Goal: Information Seeking & Learning: Learn about a topic

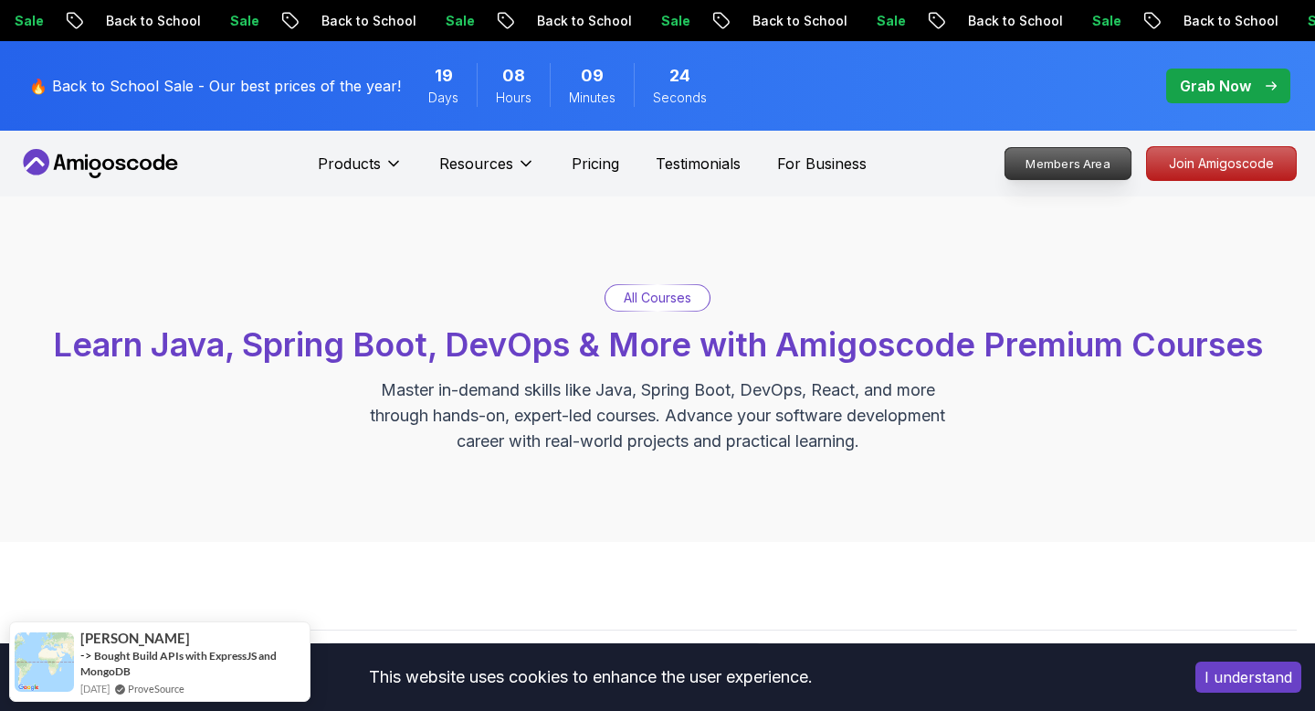
click at [1069, 169] on p "Members Area" at bounding box center [1069, 163] width 126 height 31
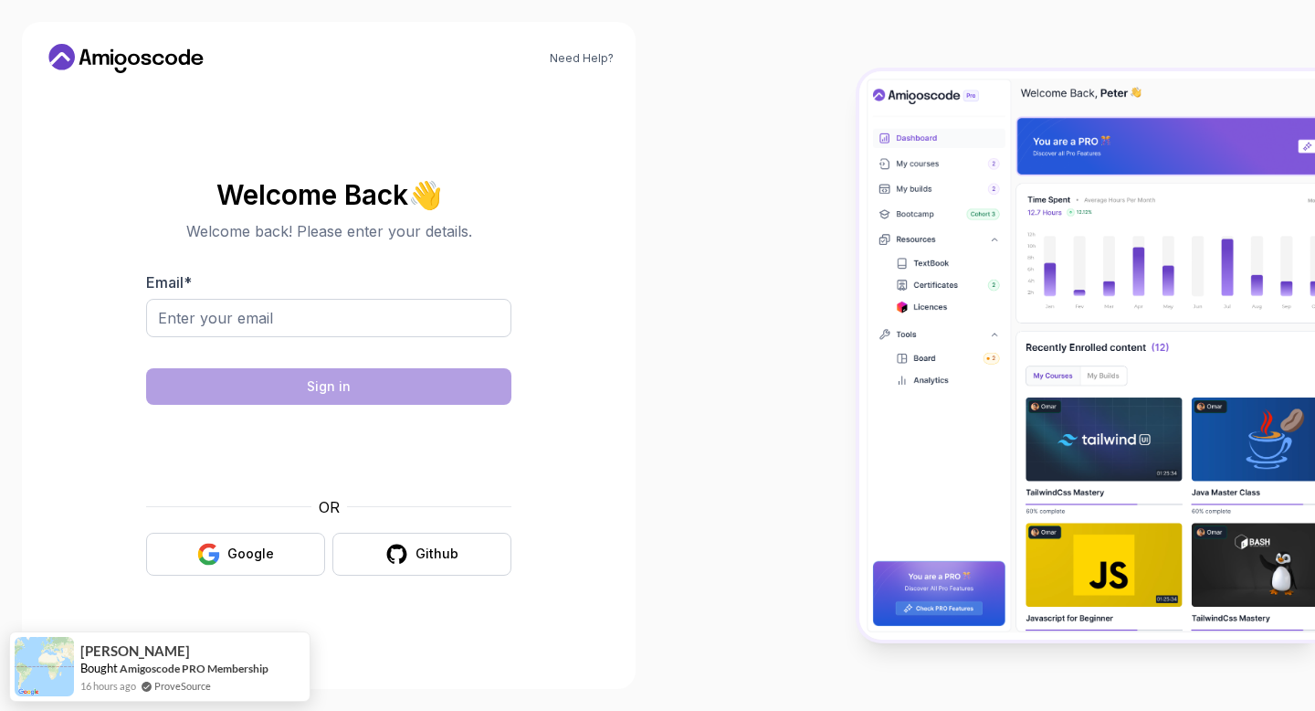
click at [462, 361] on form "Email * Sign in OR Google Github" at bounding box center [328, 423] width 365 height 304
click at [458, 327] on input "Email *" at bounding box center [328, 318] width 365 height 38
type input "[EMAIL_ADDRESS][DOMAIN_NAME]"
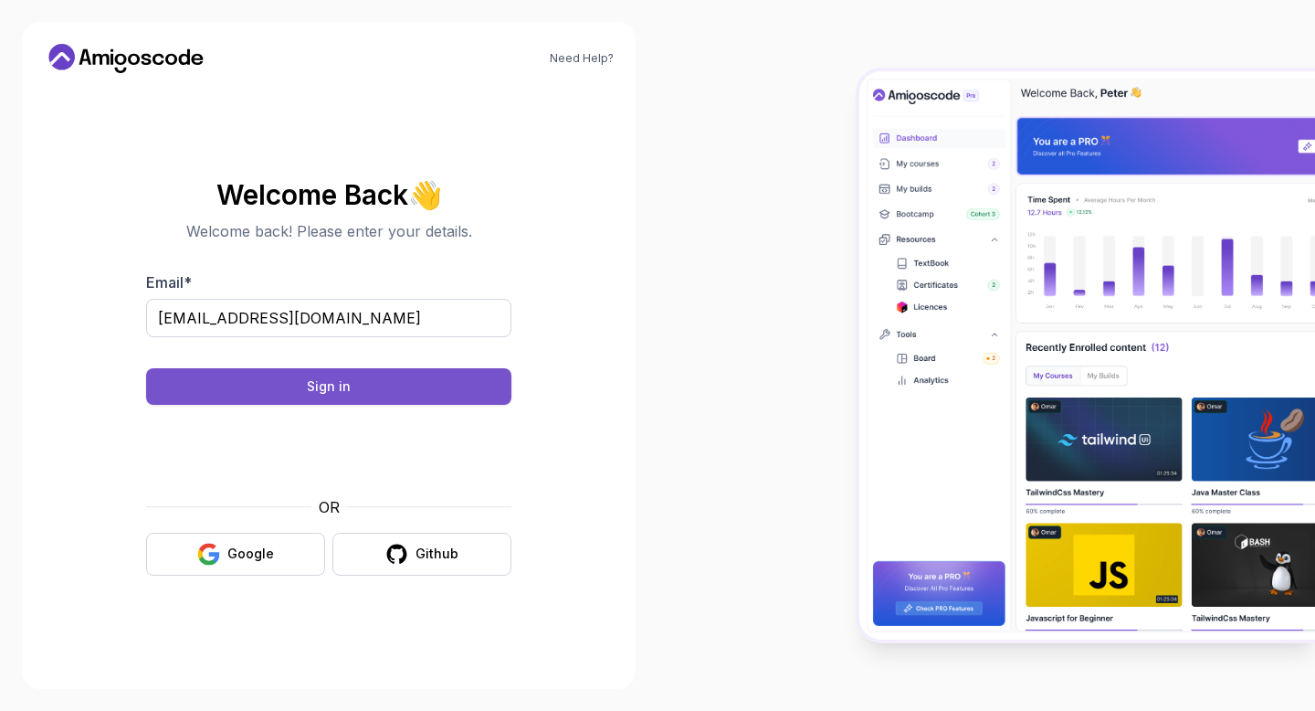
click at [364, 376] on button "Sign in" at bounding box center [328, 386] width 365 height 37
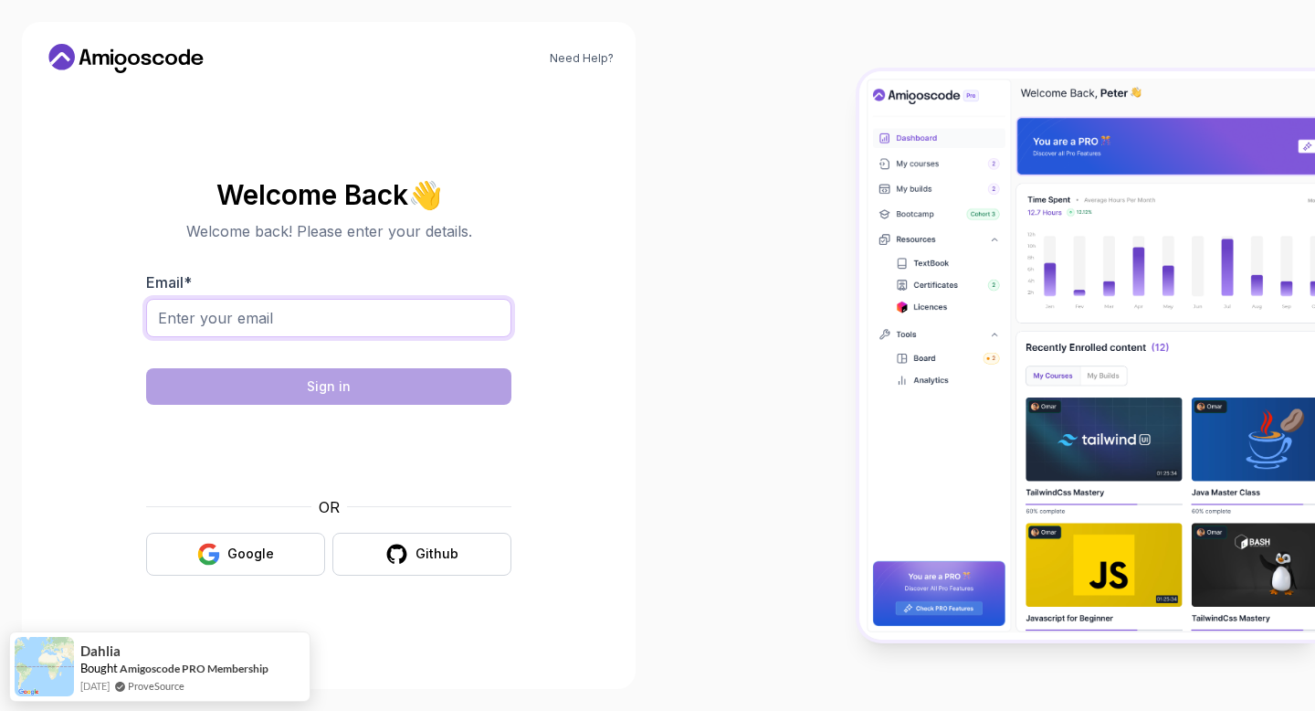
type input "[EMAIL_ADDRESS][DOMAIN_NAME]"
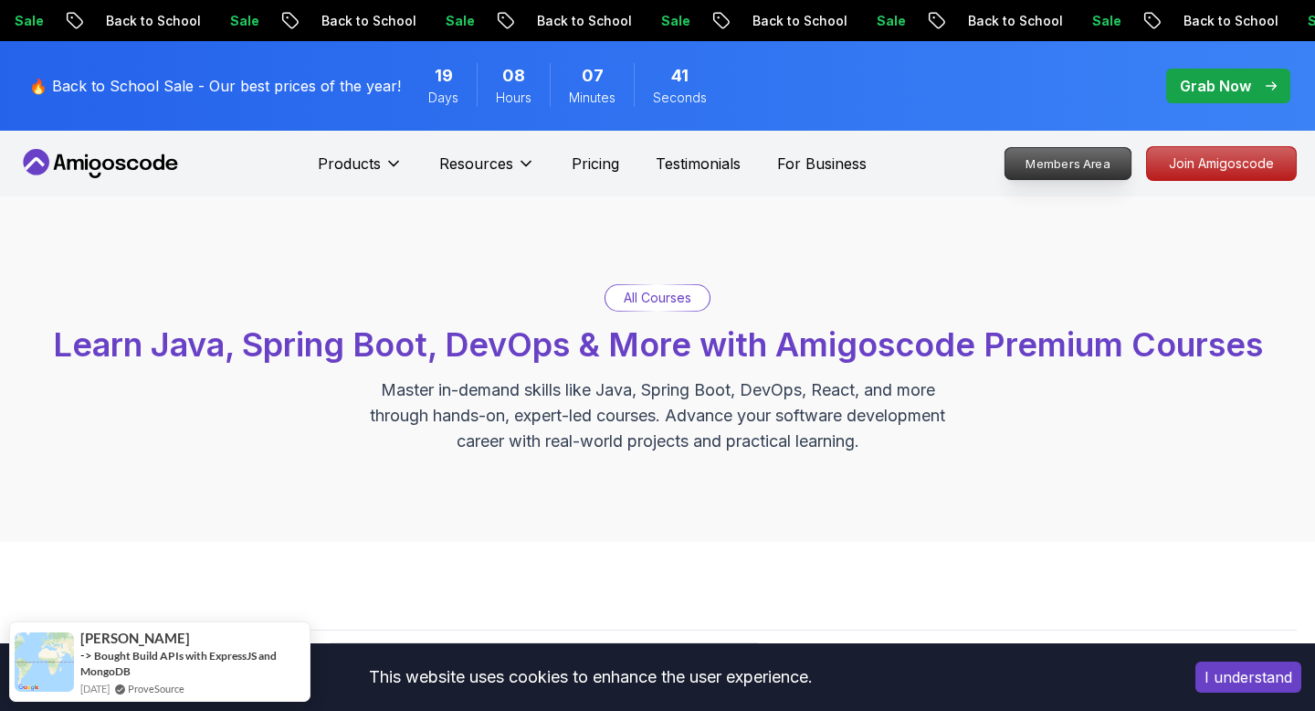
click at [1082, 166] on p "Members Area" at bounding box center [1069, 163] width 126 height 31
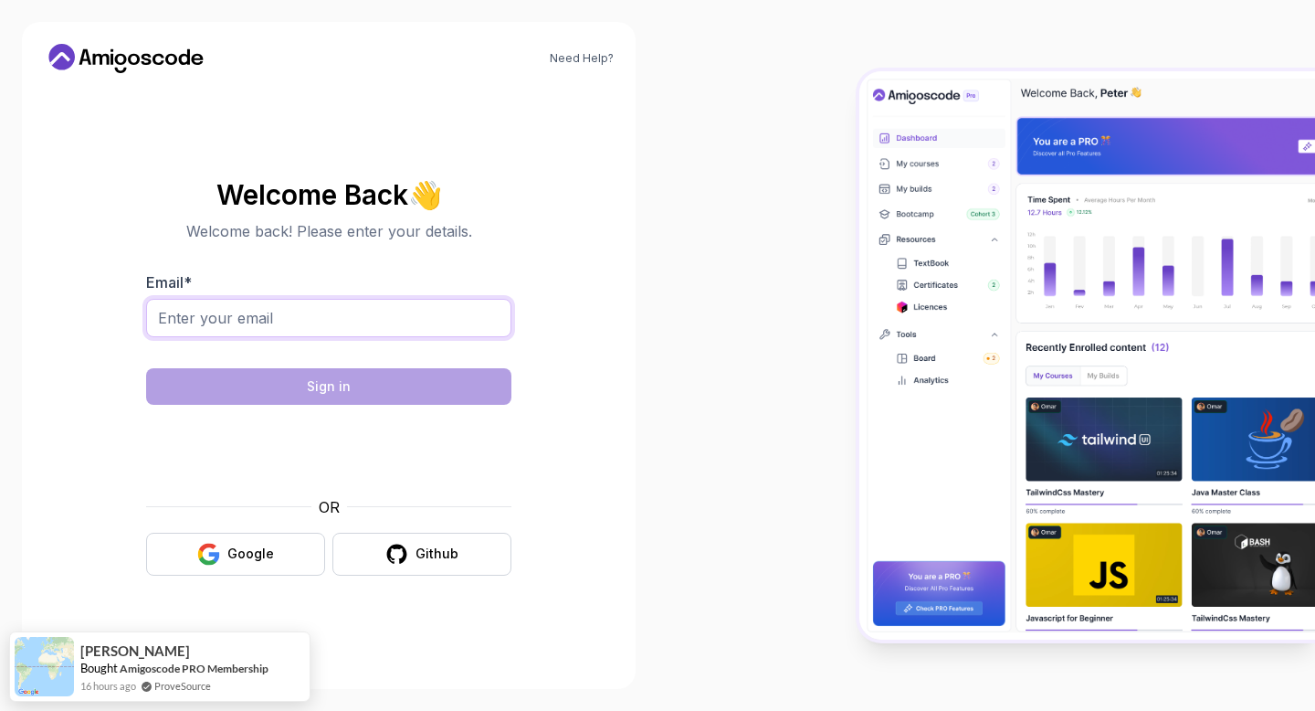
click at [324, 327] on input "Email *" at bounding box center [328, 318] width 365 height 38
type input "[EMAIL_ADDRESS][DOMAIN_NAME]"
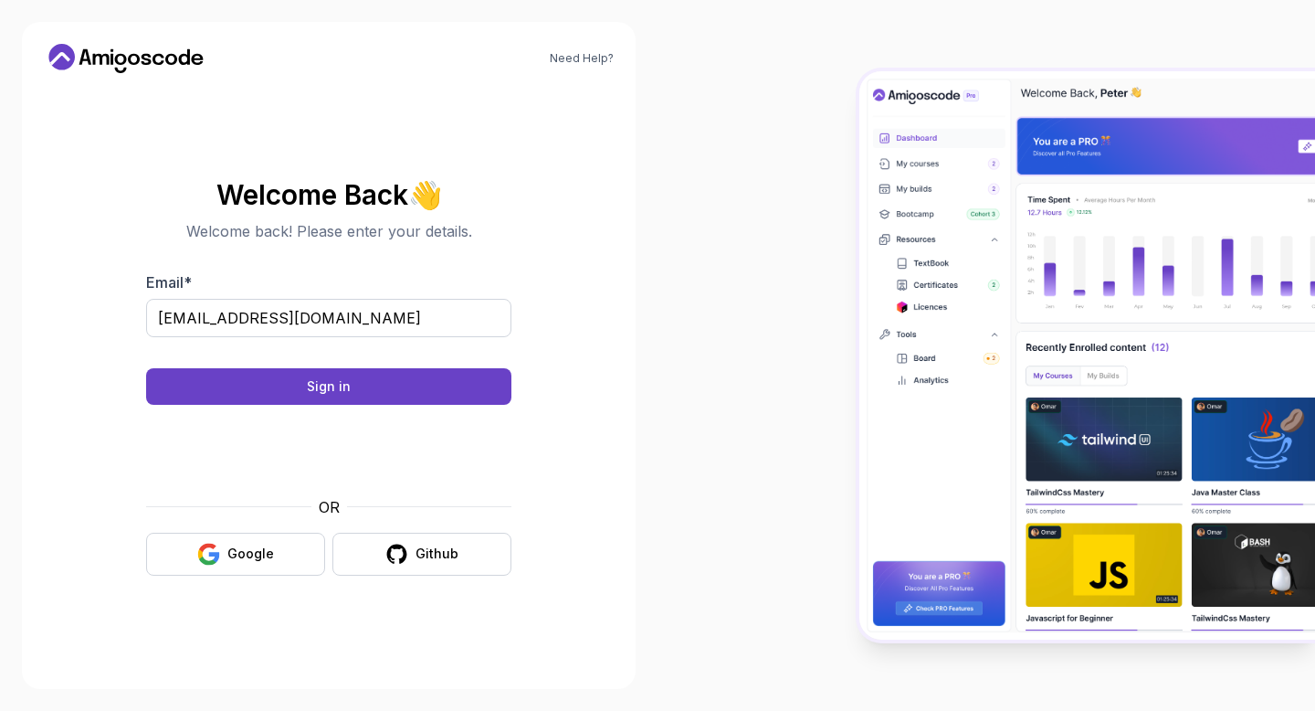
click at [926, 199] on body "Need Help? Welcome Back 👋 Welcome back! Please enter your details. Email * [EMA…" at bounding box center [657, 355] width 1315 height 711
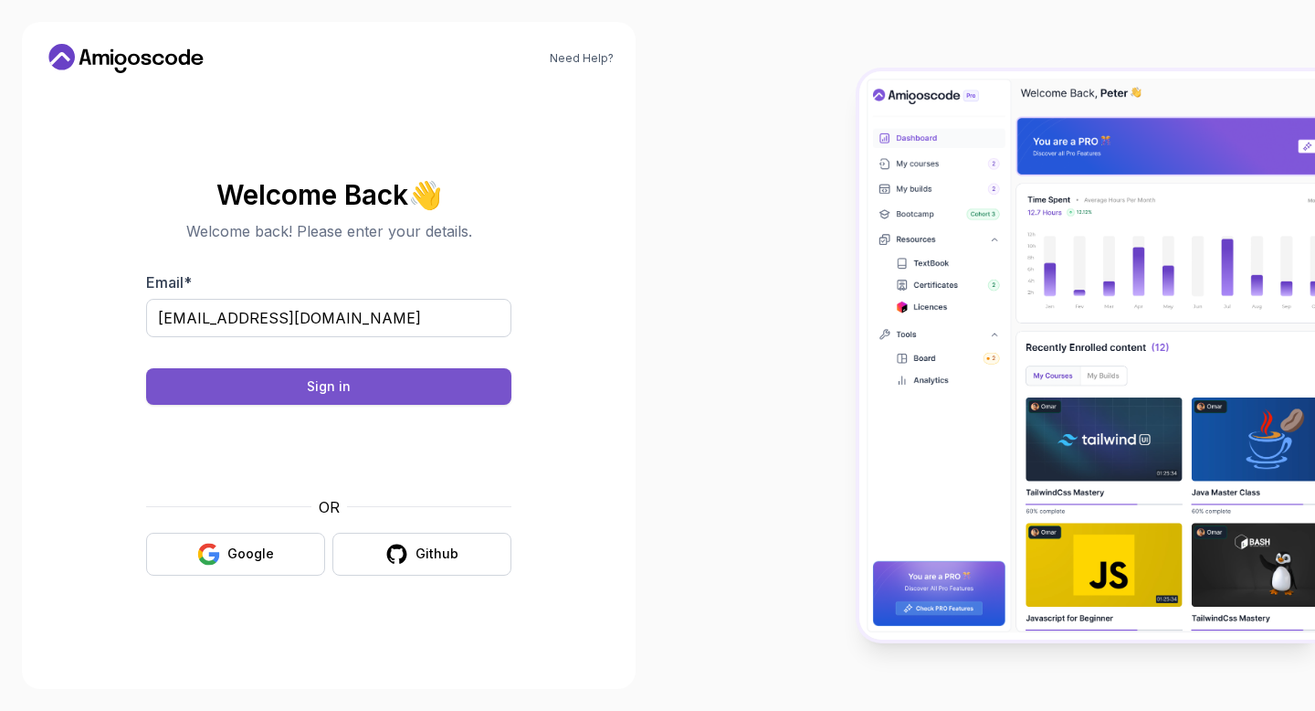
click at [374, 385] on button "Sign in" at bounding box center [328, 386] width 365 height 37
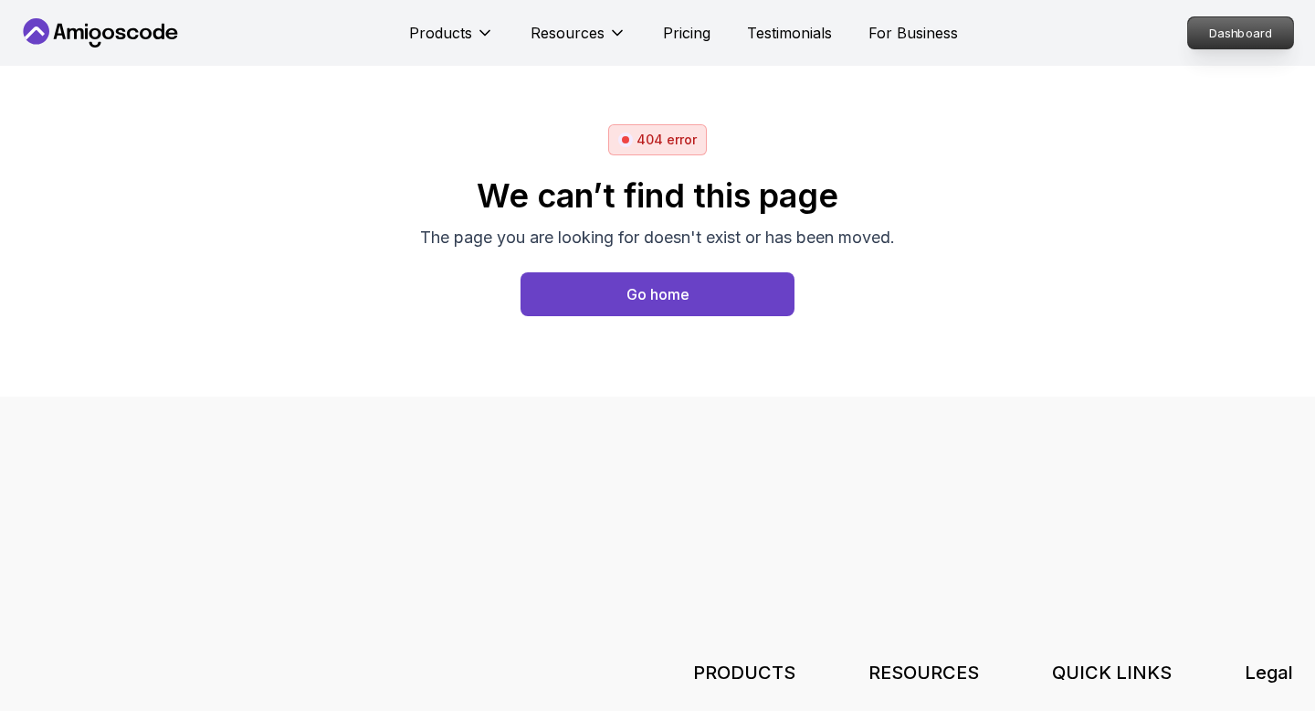
click at [1206, 40] on p "Dashboard" at bounding box center [1240, 32] width 105 height 31
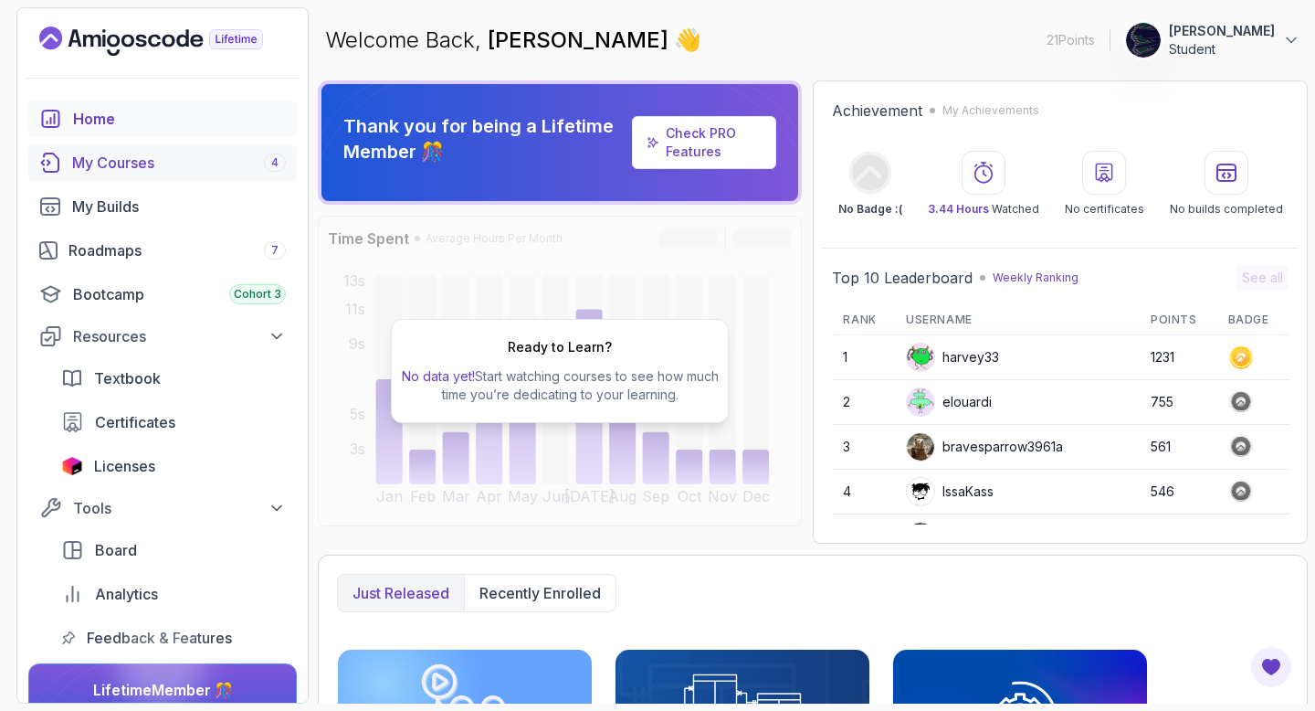
click at [153, 173] on div "My Courses 4" at bounding box center [179, 163] width 214 height 22
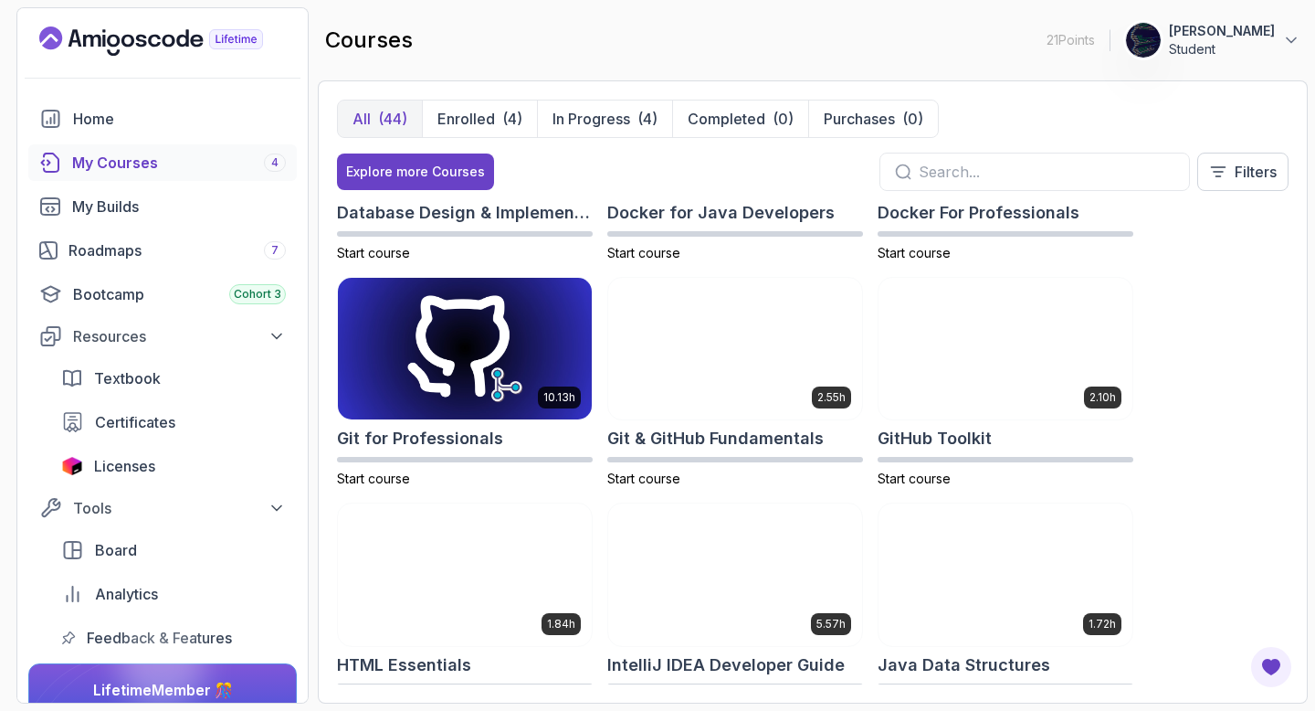
scroll to position [547, 0]
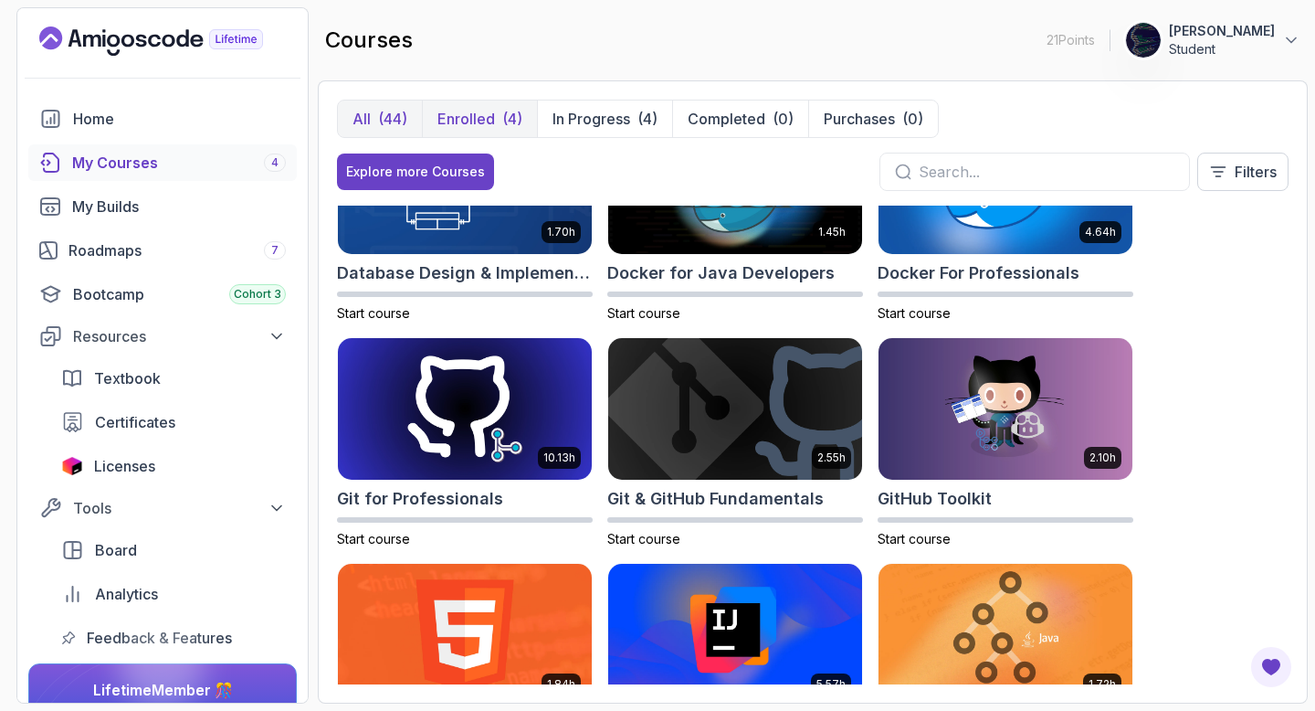
click at [506, 116] on div "(4)" at bounding box center [512, 119] width 20 height 22
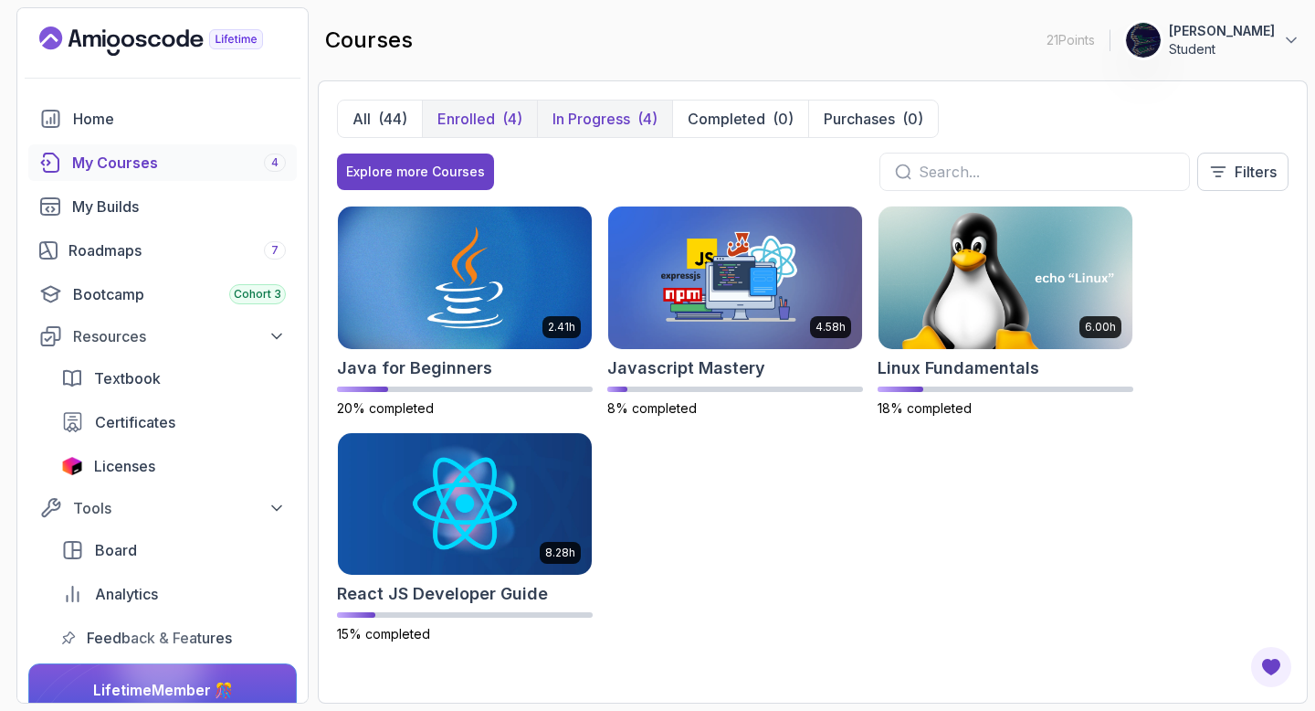
click at [584, 124] on p "In Progress" at bounding box center [592, 119] width 78 height 22
click at [375, 129] on button "All (44)" at bounding box center [380, 118] width 84 height 37
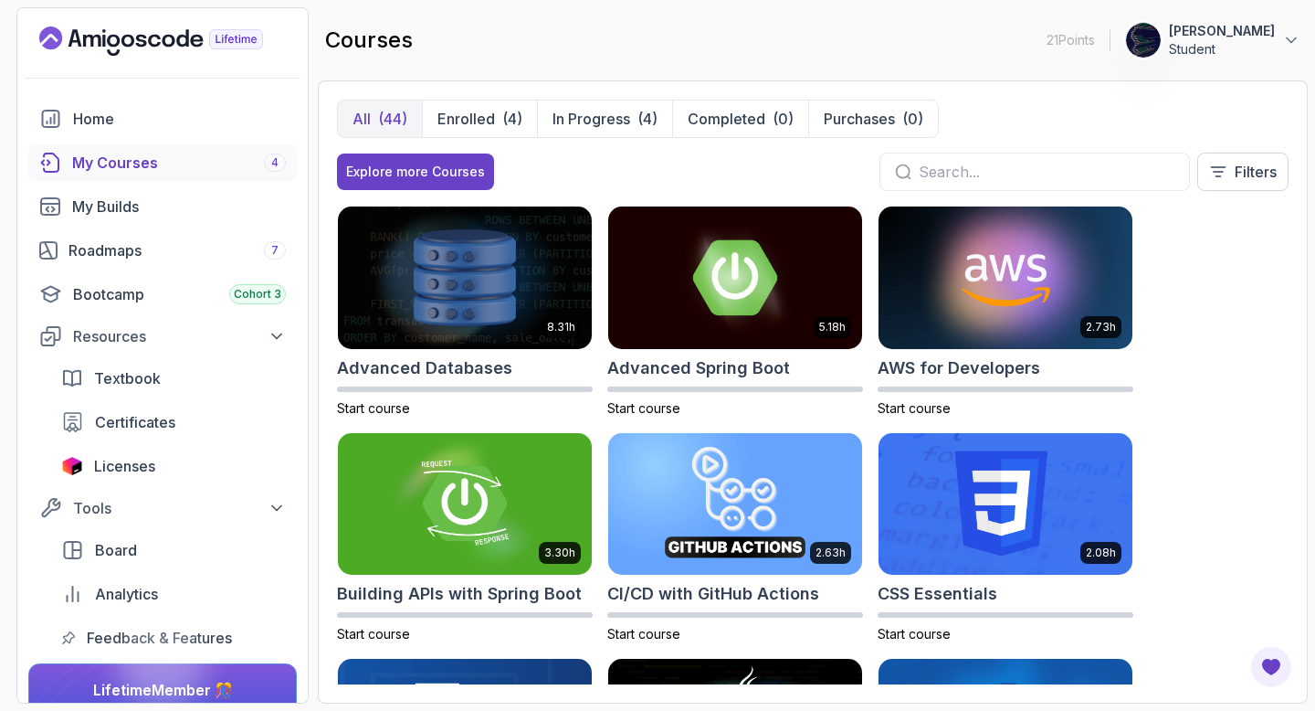
click at [963, 173] on input "text" at bounding box center [1047, 172] width 256 height 22
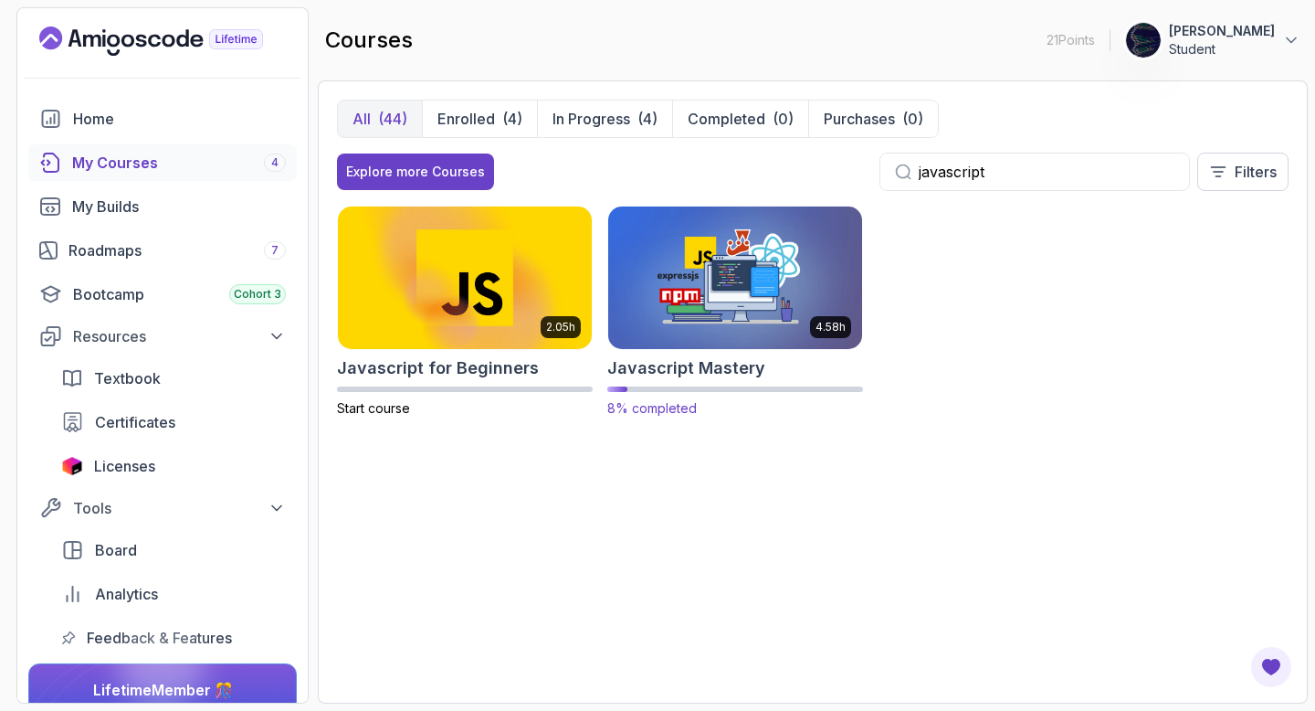
type input "javascript"
click at [743, 302] on img at bounding box center [735, 277] width 267 height 149
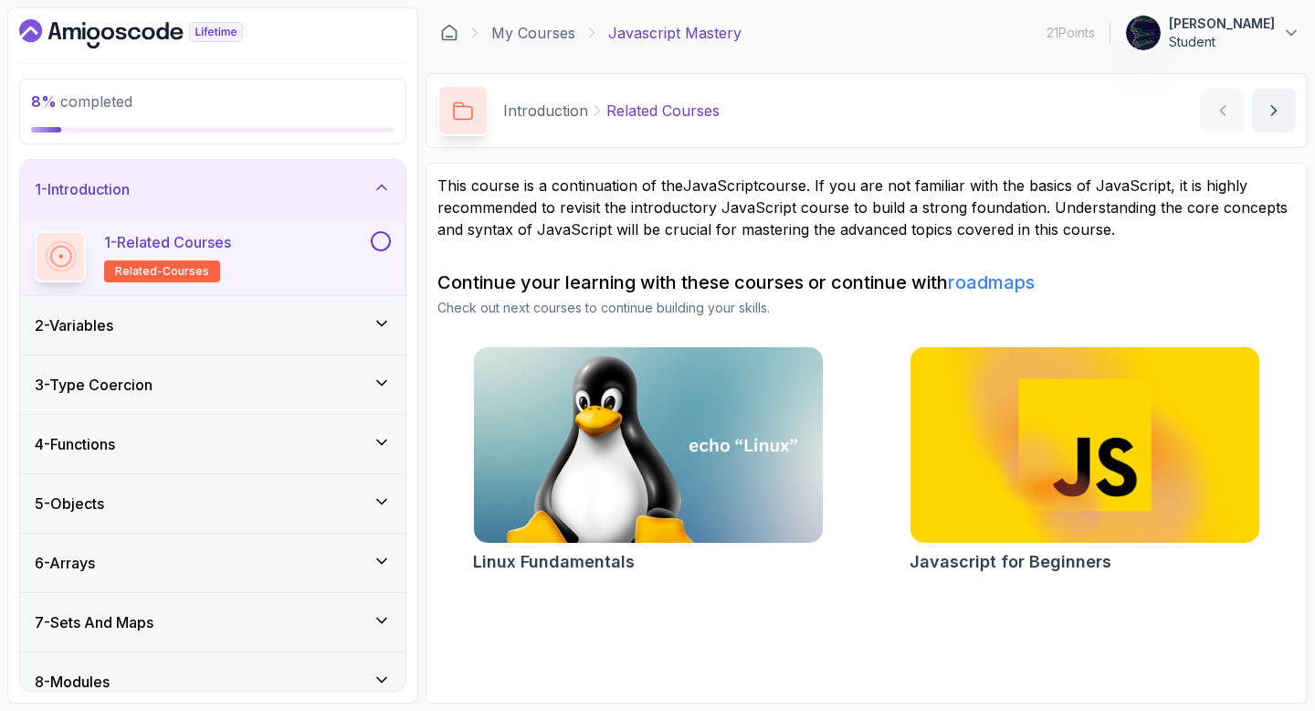
click at [356, 317] on div "2 - Variables" at bounding box center [213, 325] width 356 height 22
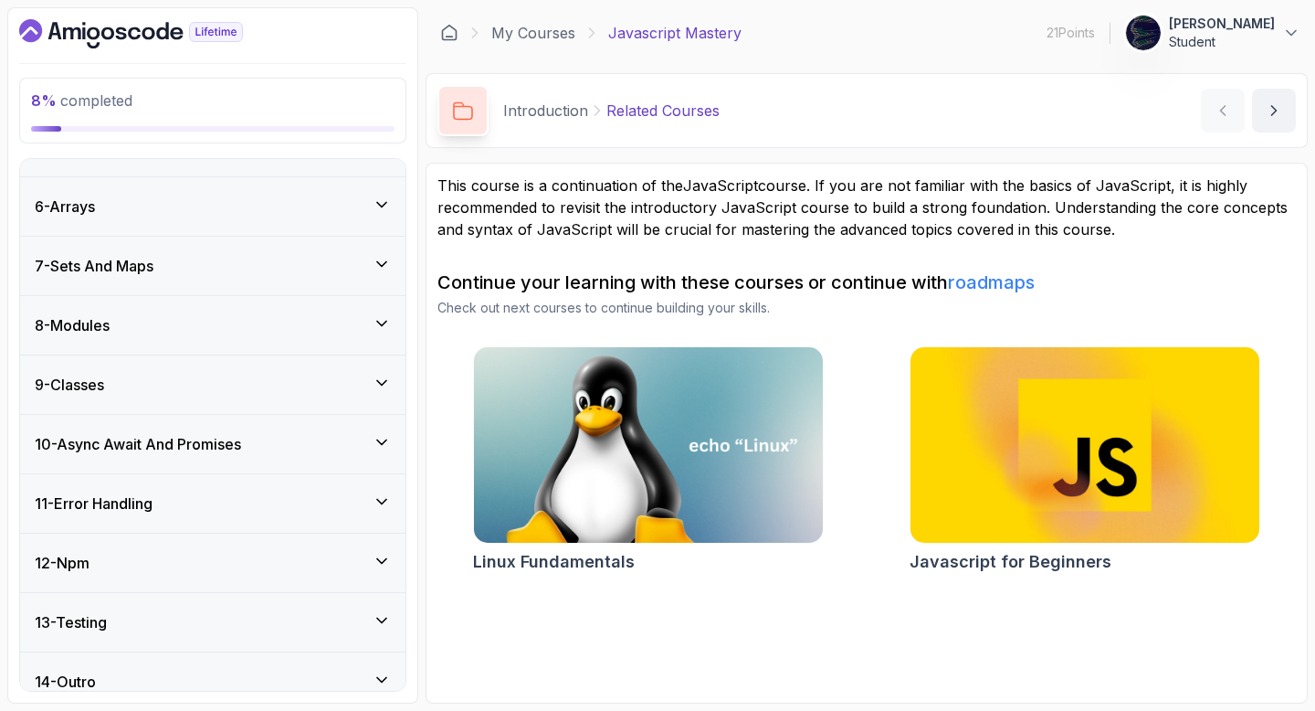
scroll to position [606, 0]
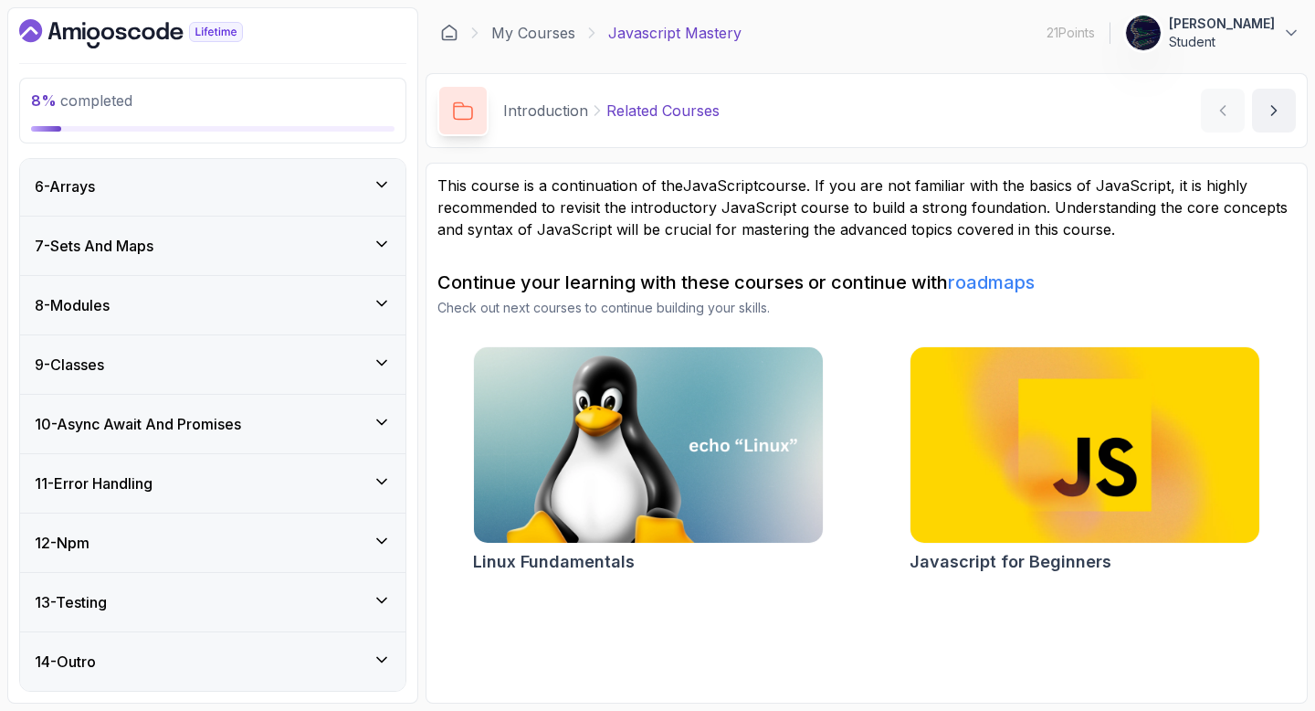
click at [198, 427] on h3 "10 - Async Await And Promises" at bounding box center [138, 424] width 206 height 22
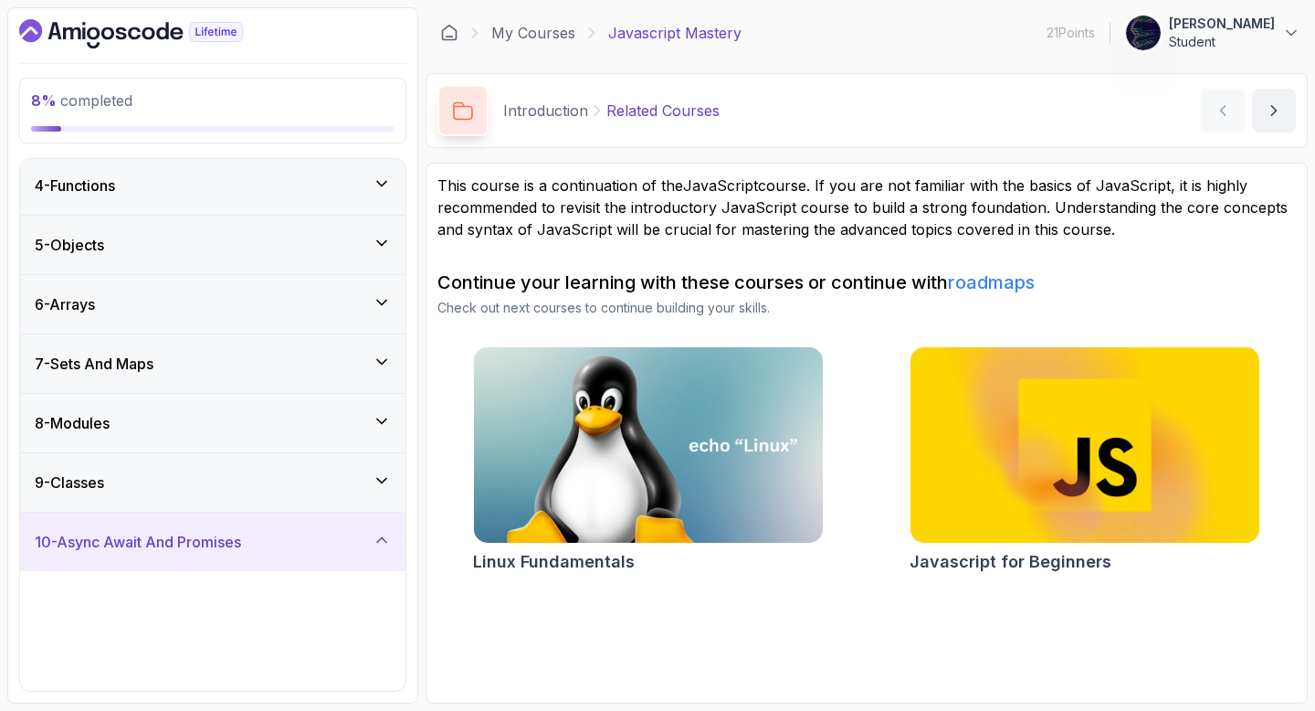
scroll to position [299, 0]
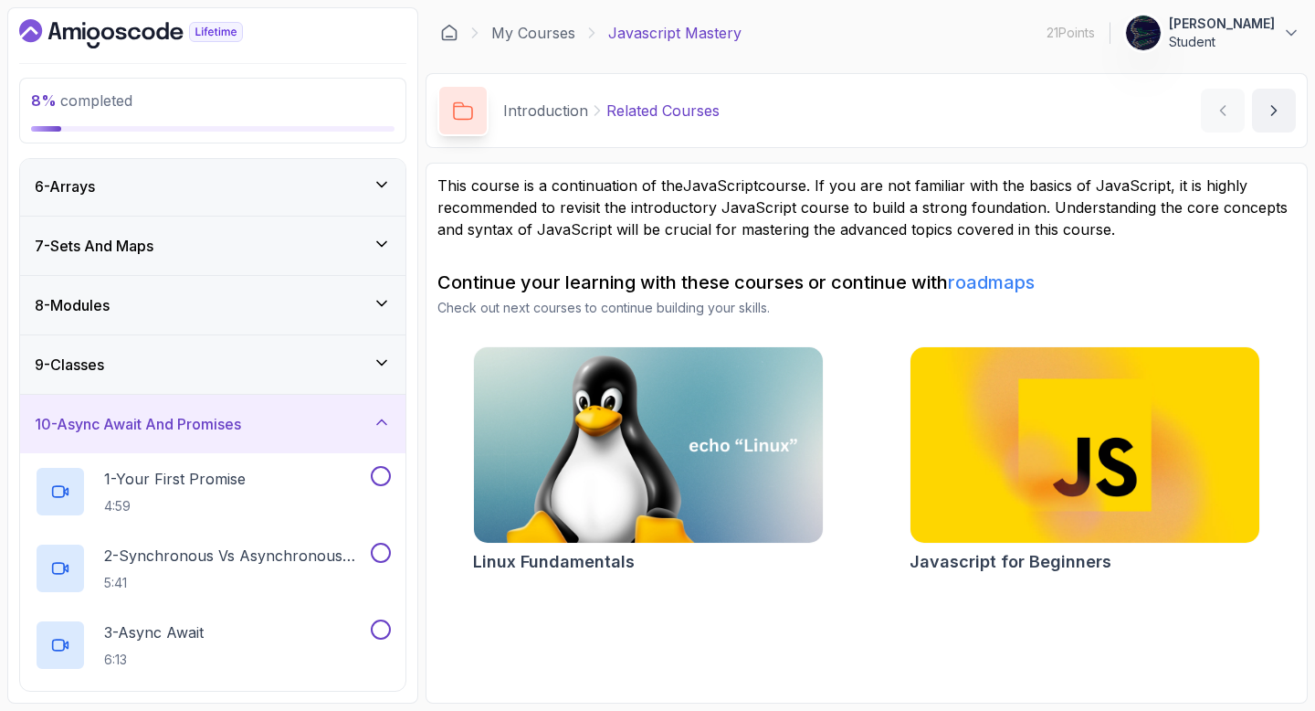
click at [181, 360] on div "9 - Classes" at bounding box center [213, 364] width 356 height 22
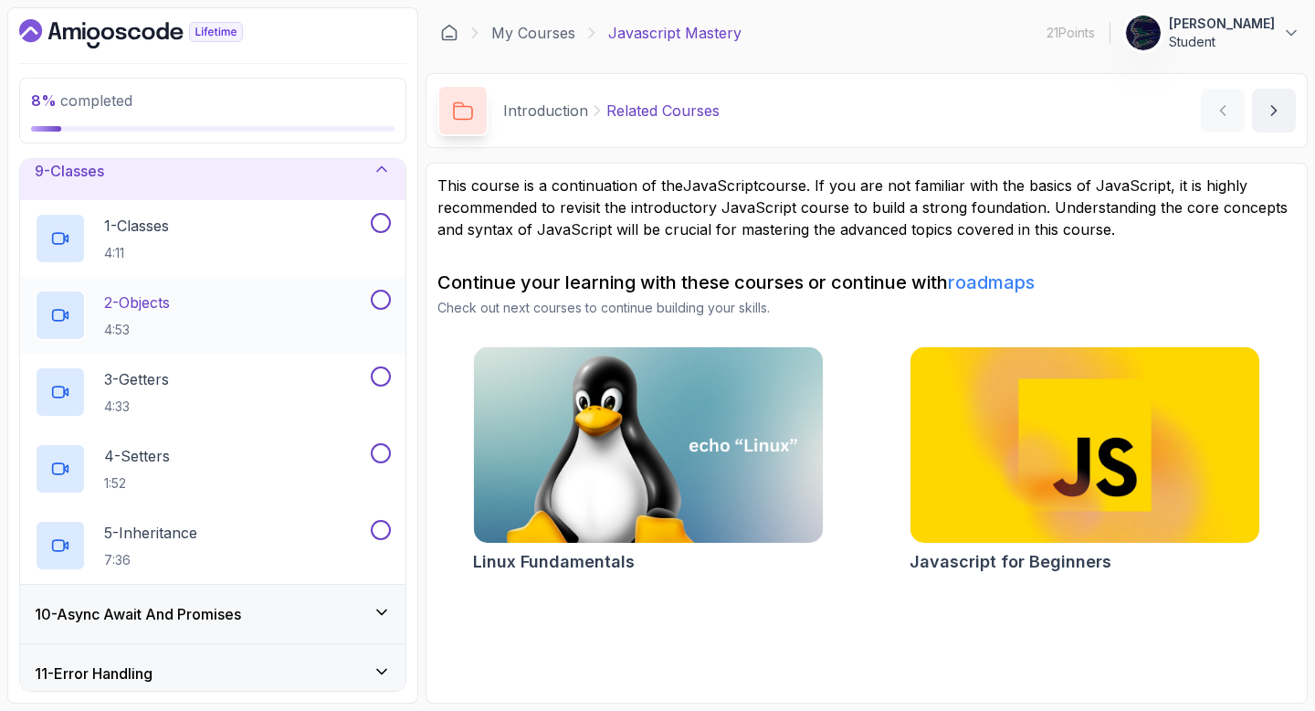
scroll to position [374, 0]
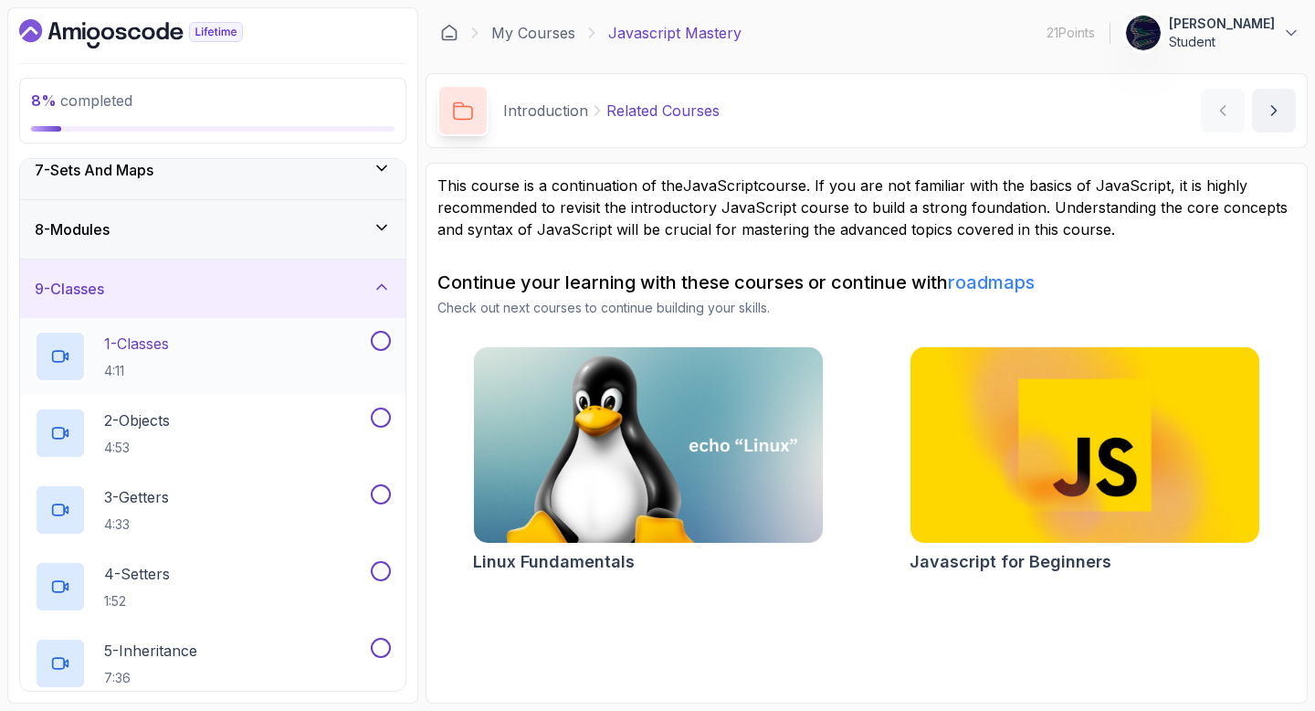
click at [225, 342] on div "1 - Classes 4:11" at bounding box center [201, 356] width 332 height 51
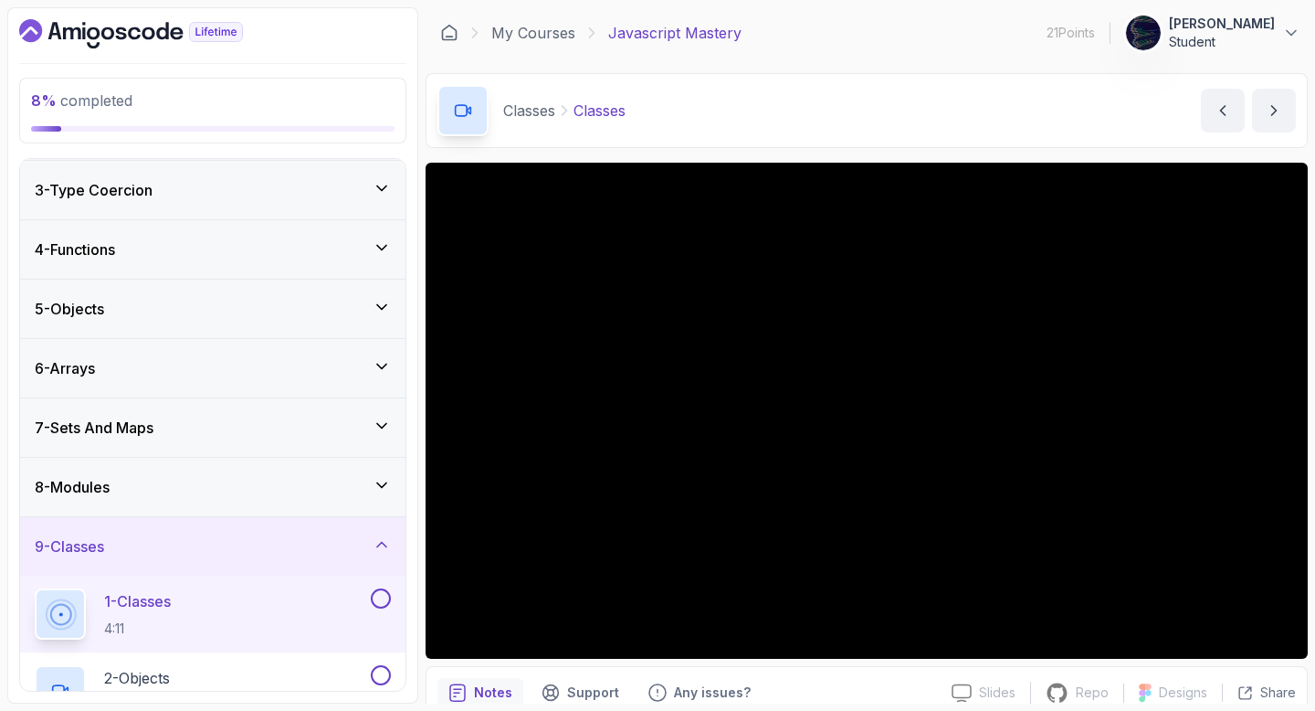
scroll to position [82, 0]
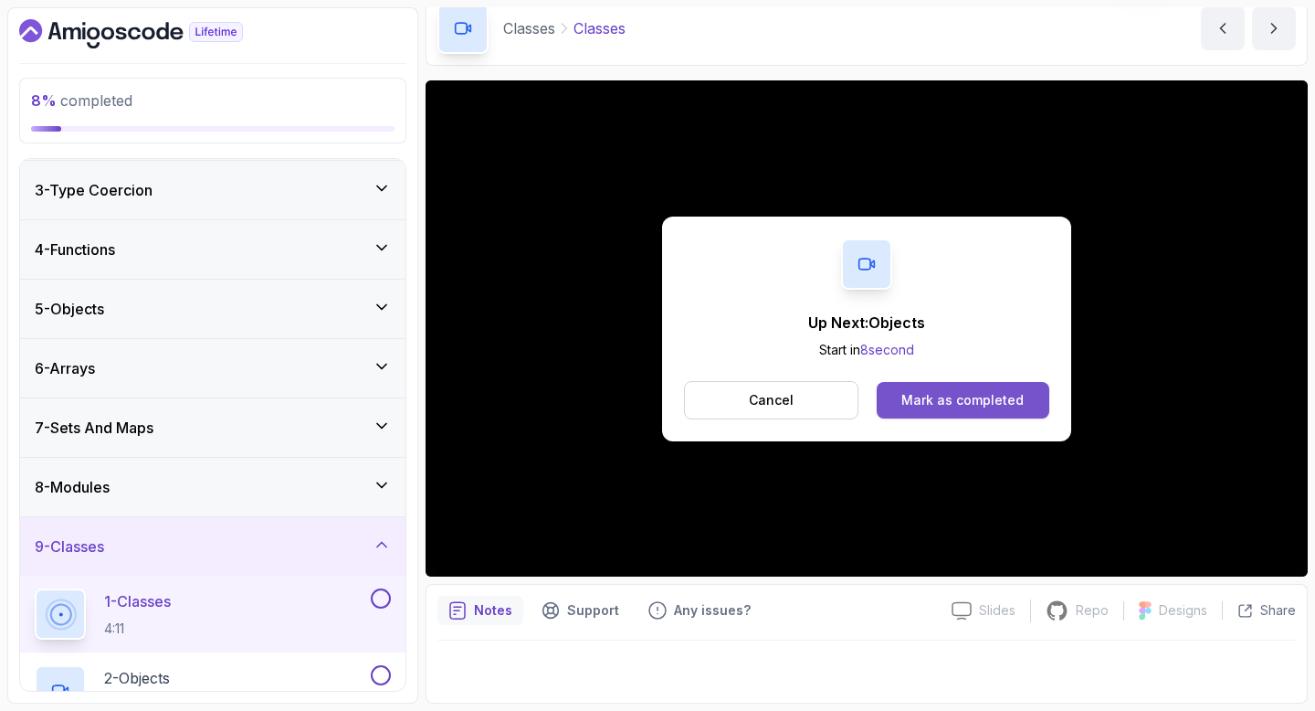
click at [947, 398] on div "Mark as completed" at bounding box center [962, 400] width 122 height 18
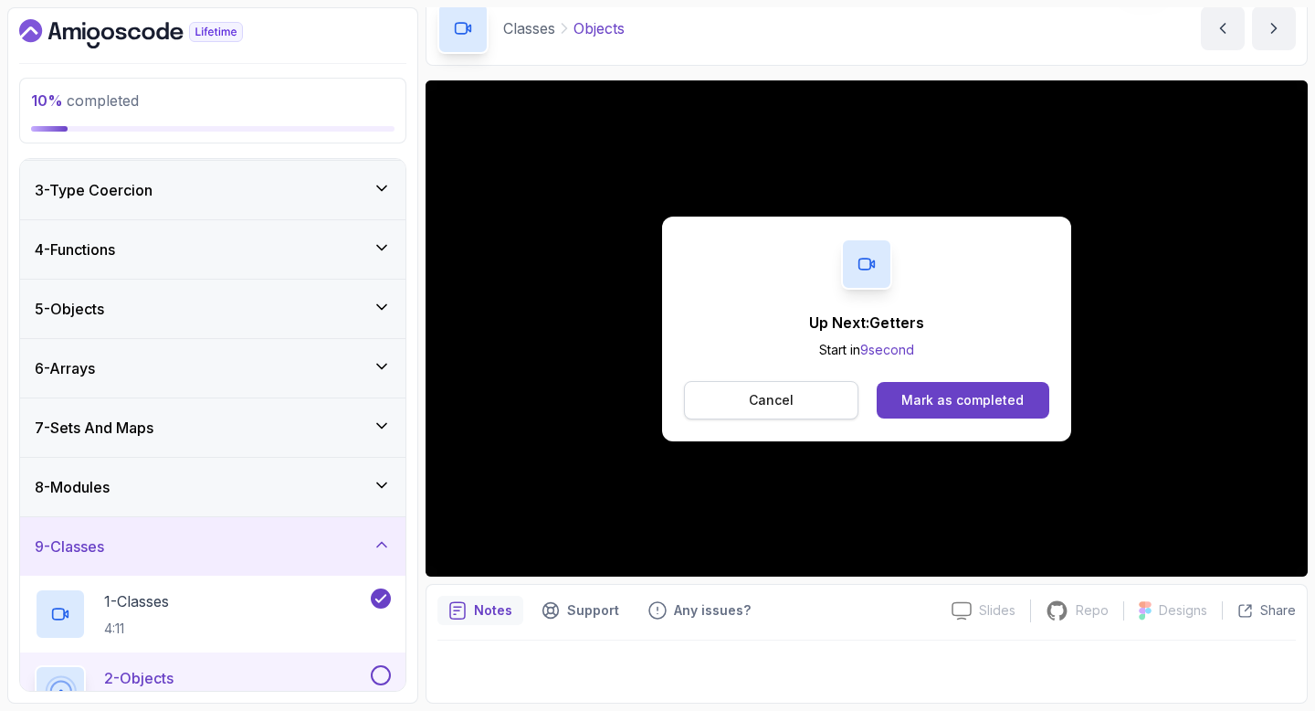
click at [824, 397] on button "Cancel" at bounding box center [771, 400] width 174 height 38
